Goal: Check status: Check status

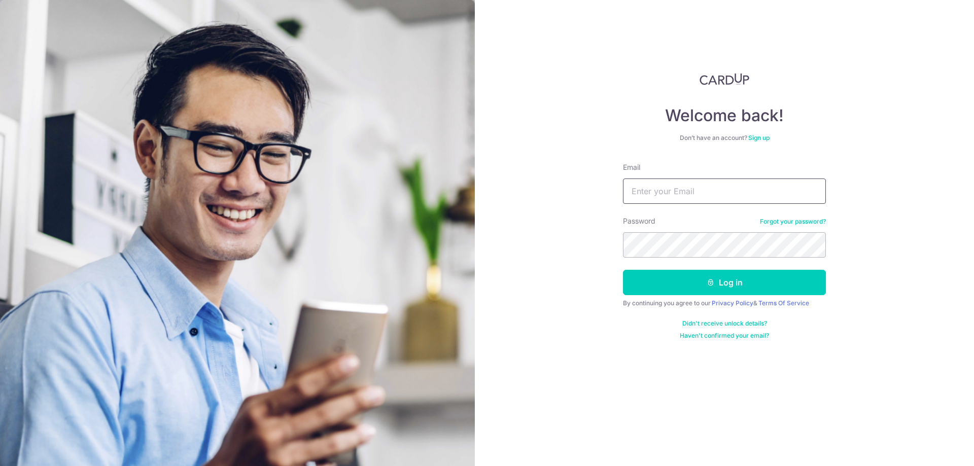
click at [685, 194] on input "Email" at bounding box center [724, 191] width 203 height 25
type input "[EMAIL_ADDRESS][DOMAIN_NAME]"
click at [673, 284] on button "Log in" at bounding box center [724, 282] width 203 height 25
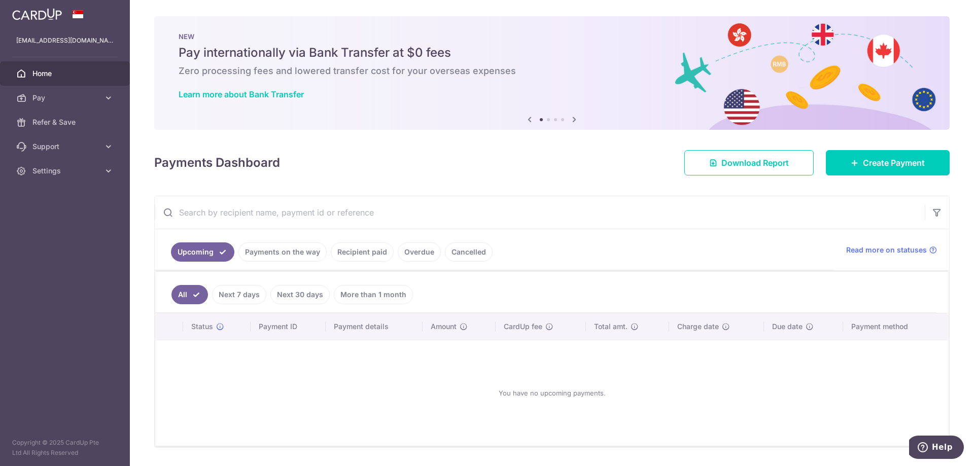
click at [363, 257] on link "Recipient paid" at bounding box center [362, 251] width 63 height 19
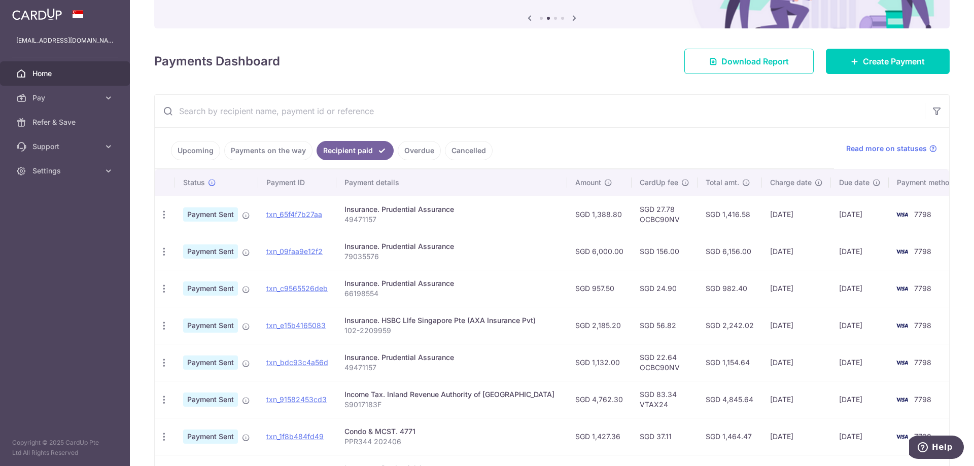
scroll to position [152, 0]
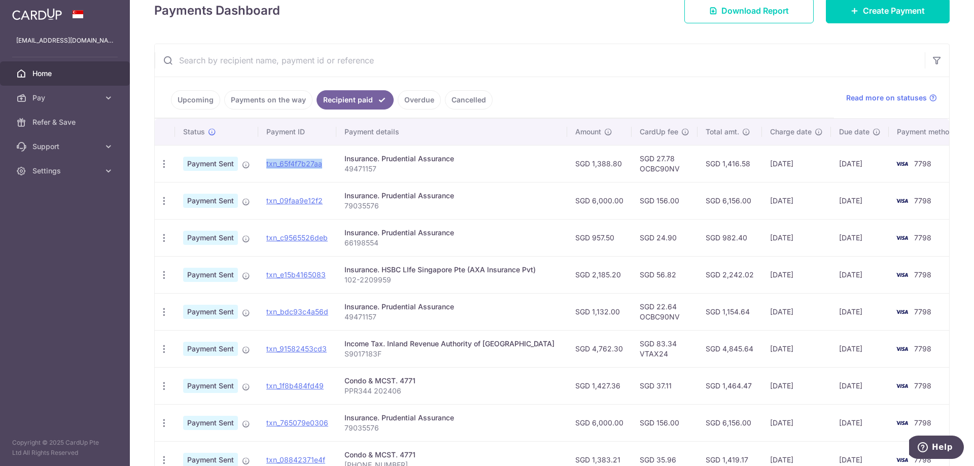
drag, startPoint x: 328, startPoint y: 164, endPoint x: 267, endPoint y: 167, distance: 61.0
click at [267, 167] on td "txn_65f4f7b27aa Download Payment Receipt" at bounding box center [297, 163] width 78 height 37
copy link "txn_65f4f7b27aa"
click at [481, 60] on input "text" at bounding box center [540, 60] width 770 height 32
click at [51, 12] on img at bounding box center [37, 14] width 50 height 12
